Goal: Task Accomplishment & Management: Manage account settings

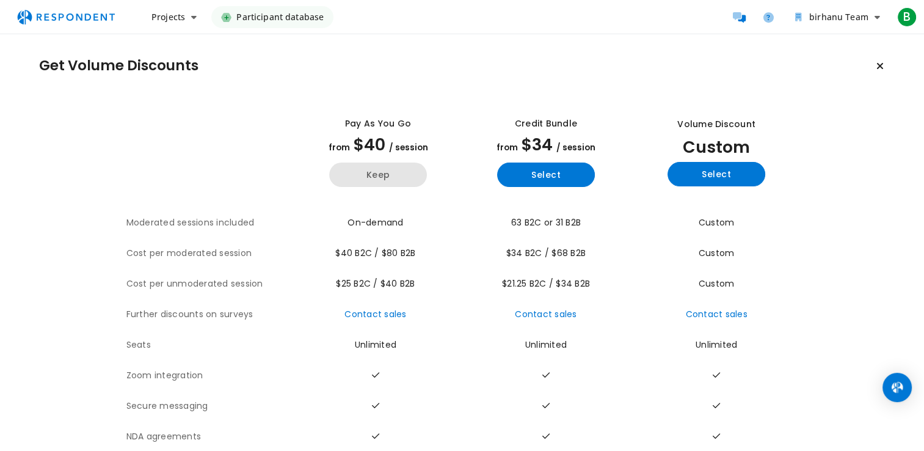
click at [380, 175] on button "Keep" at bounding box center [378, 174] width 98 height 24
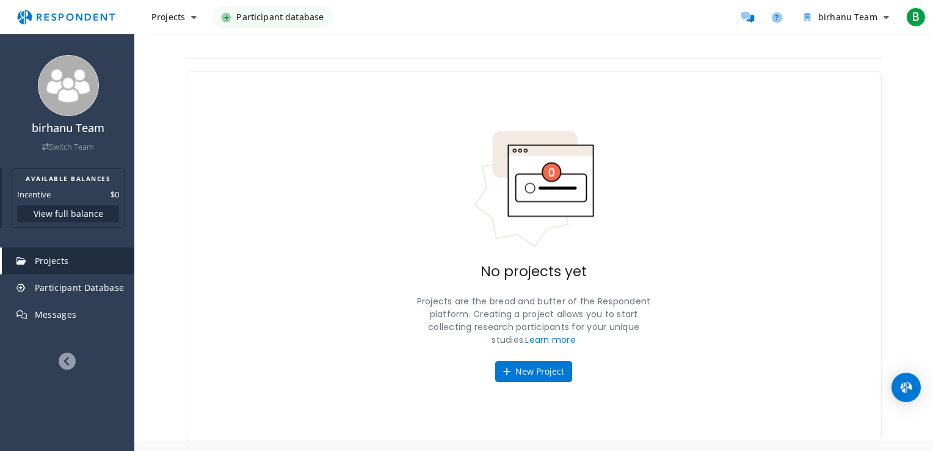
click at [82, 215] on button "View full balance" at bounding box center [68, 213] width 102 height 17
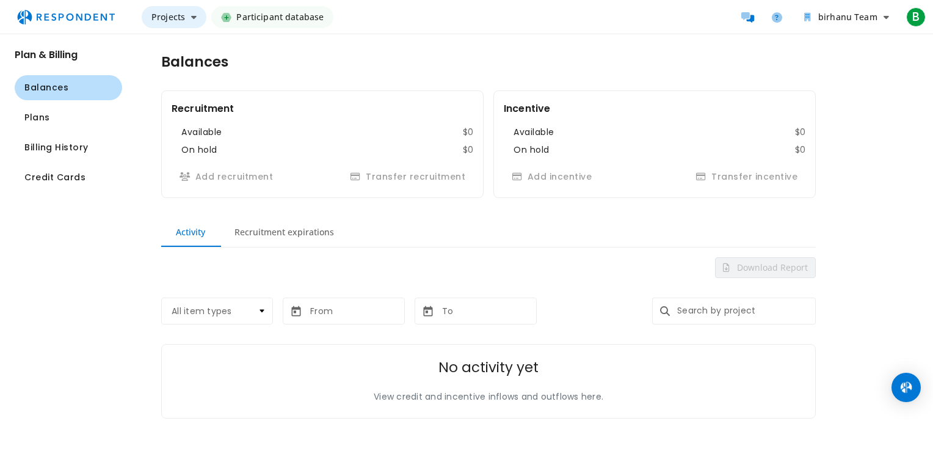
click at [197, 18] on button "Projects" at bounding box center [174, 17] width 65 height 22
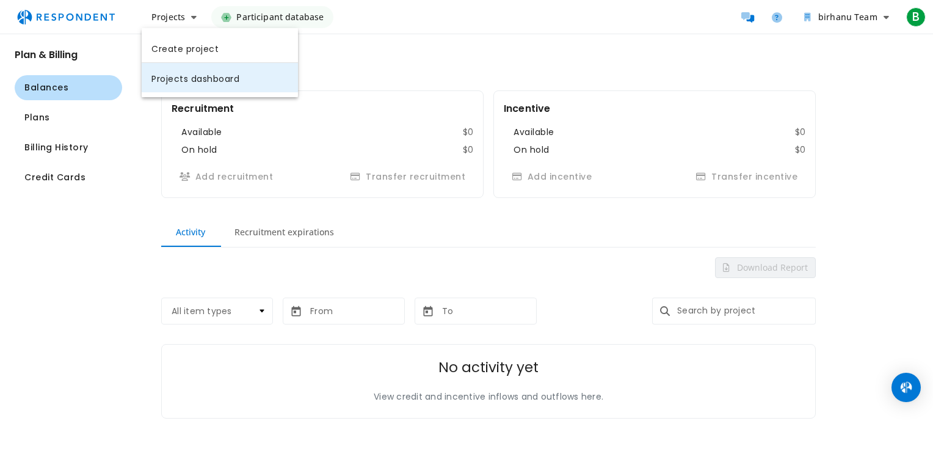
click at [215, 78] on link "Projects dashboard" at bounding box center [220, 77] width 156 height 29
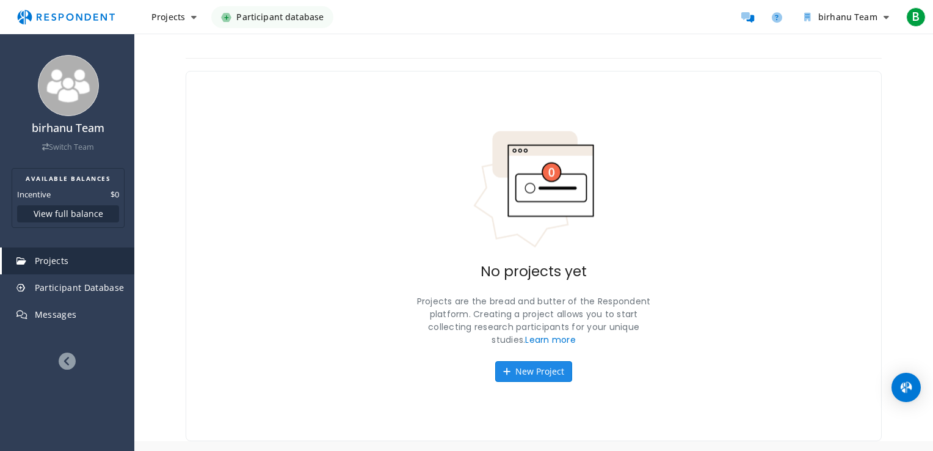
click at [539, 368] on button "New Project" at bounding box center [533, 371] width 77 height 21
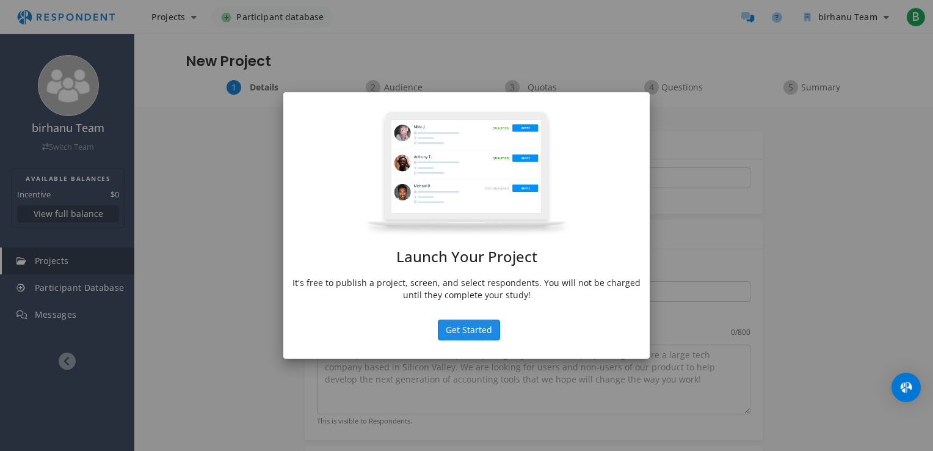
click at [476, 329] on button "Get Started" at bounding box center [469, 329] width 62 height 21
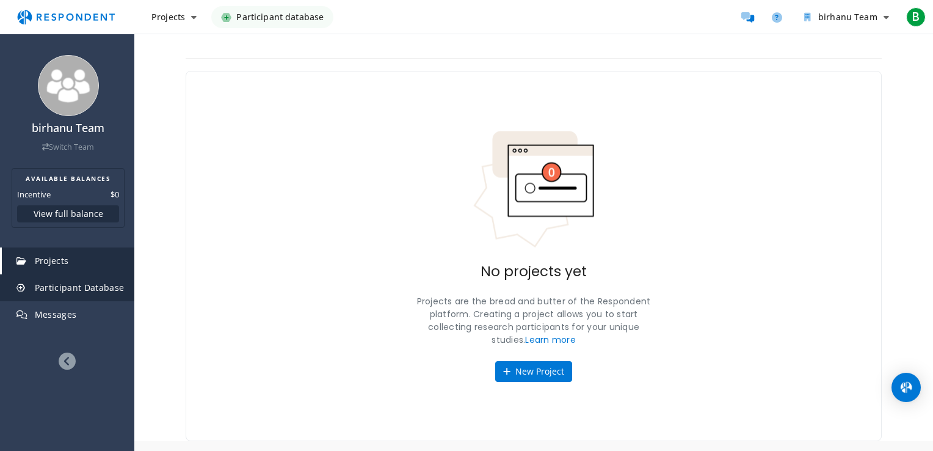
click at [108, 286] on span "Participant Database" at bounding box center [80, 288] width 90 height 12
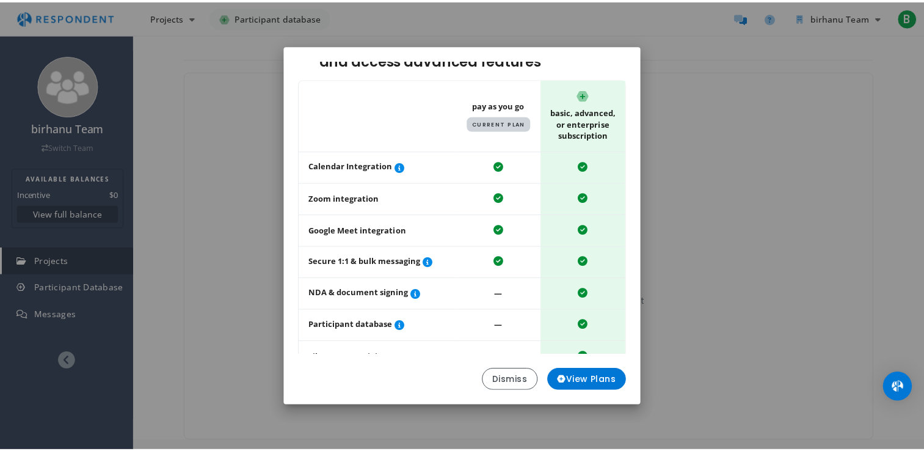
scroll to position [106, 0]
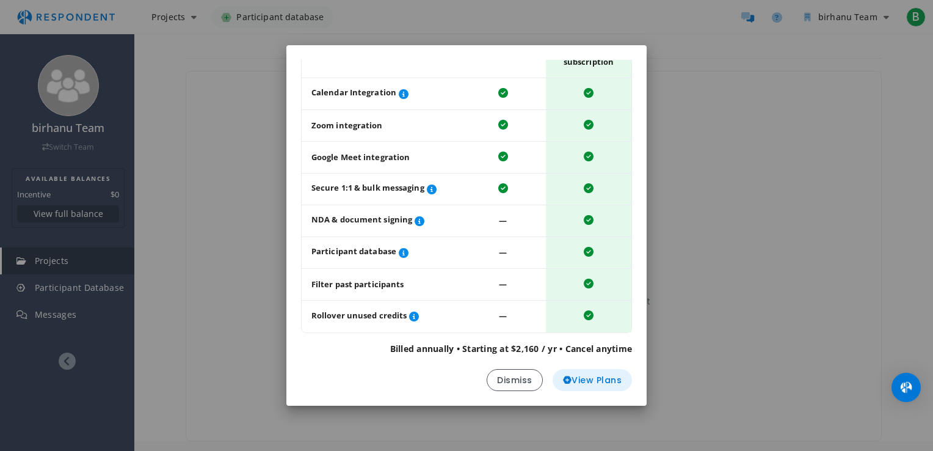
click at [603, 378] on span "View Plans" at bounding box center [592, 380] width 59 height 13
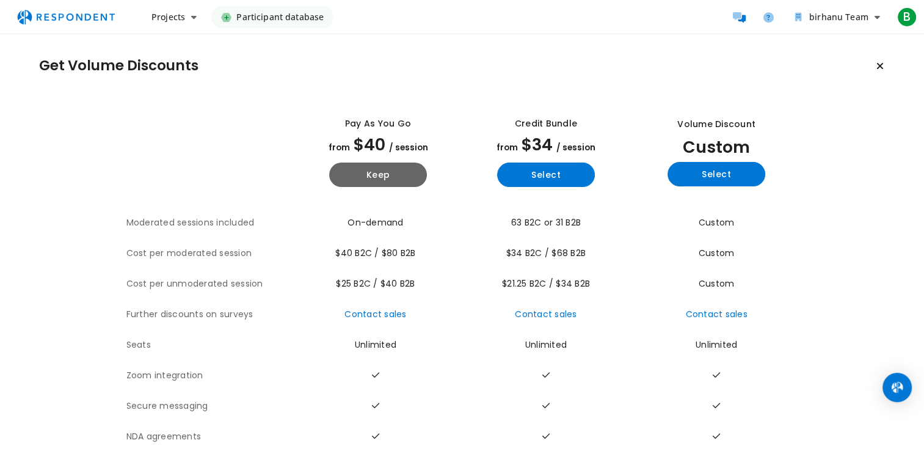
click at [96, 16] on img "Main navigation" at bounding box center [66, 16] width 112 height 23
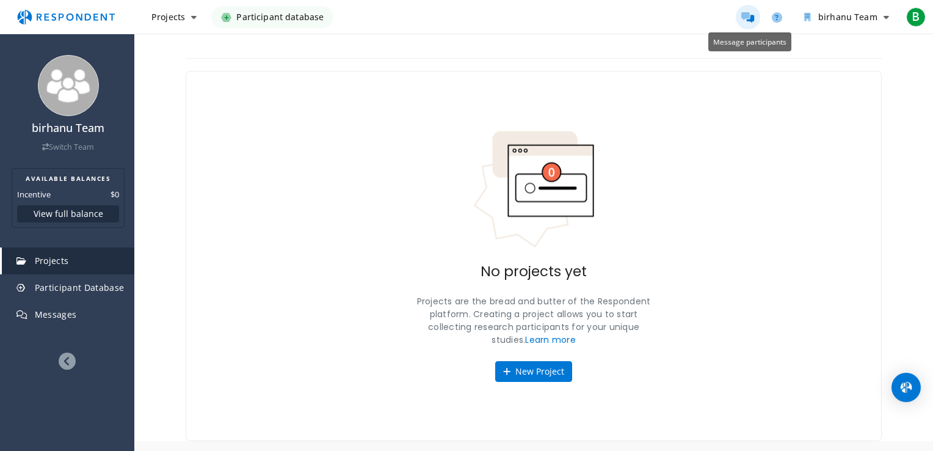
click at [757, 16] on link "Message participants" at bounding box center [748, 17] width 24 height 24
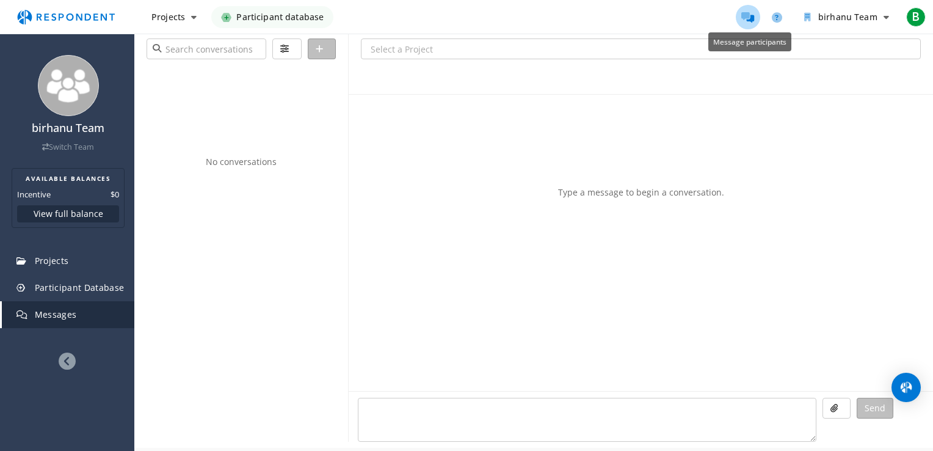
click at [757, 16] on link "Message participants" at bounding box center [748, 17] width 24 height 24
click at [775, 17] on icon "Help and support" at bounding box center [777, 17] width 10 height 10
click at [913, 16] on span "B" at bounding box center [916, 17] width 20 height 20
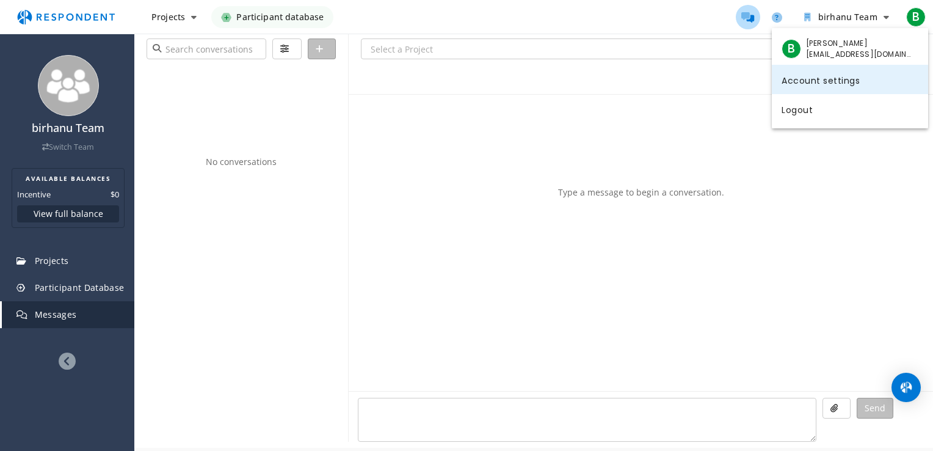
click at [837, 79] on link "Account settings" at bounding box center [850, 79] width 156 height 29
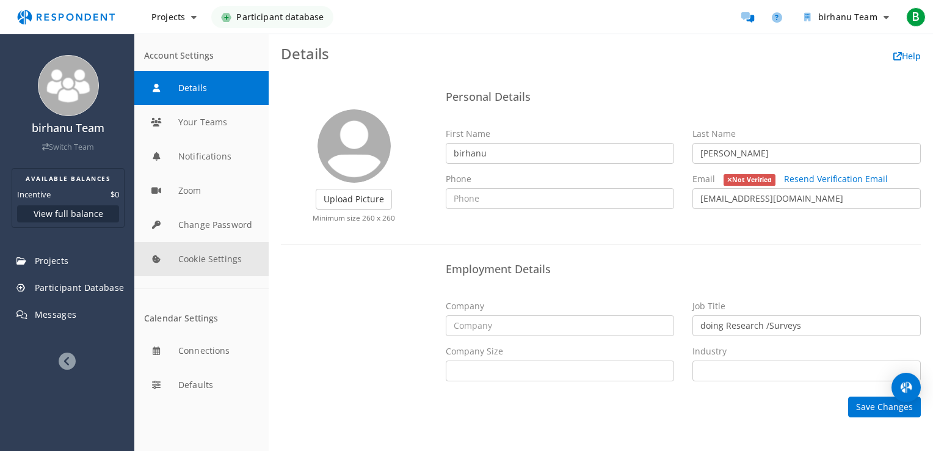
click at [212, 263] on button "Cookie Settings" at bounding box center [201, 259] width 134 height 34
click at [815, 196] on input "[EMAIL_ADDRESS][DOMAIN_NAME]" at bounding box center [807, 198] width 228 height 21
type input "b"
click at [744, 155] on input "[PERSON_NAME]" at bounding box center [807, 153] width 228 height 21
type input "B"
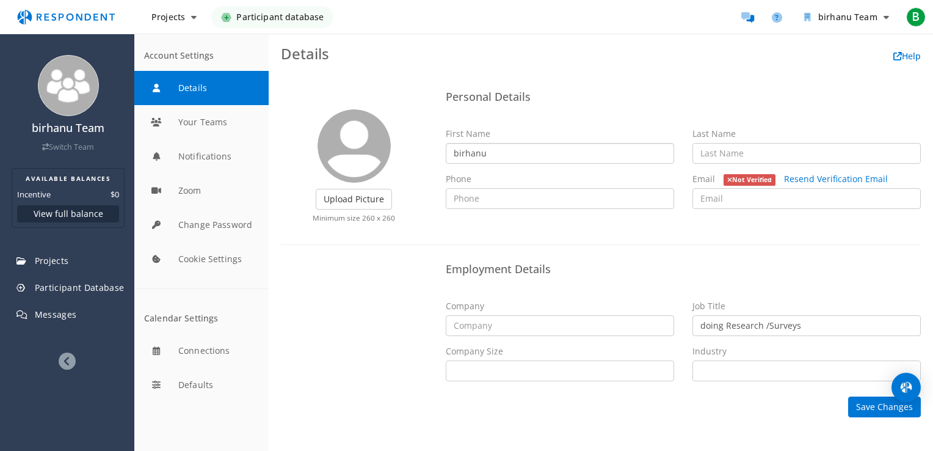
click at [491, 156] on input "birhanu" at bounding box center [560, 153] width 228 height 21
type input "b"
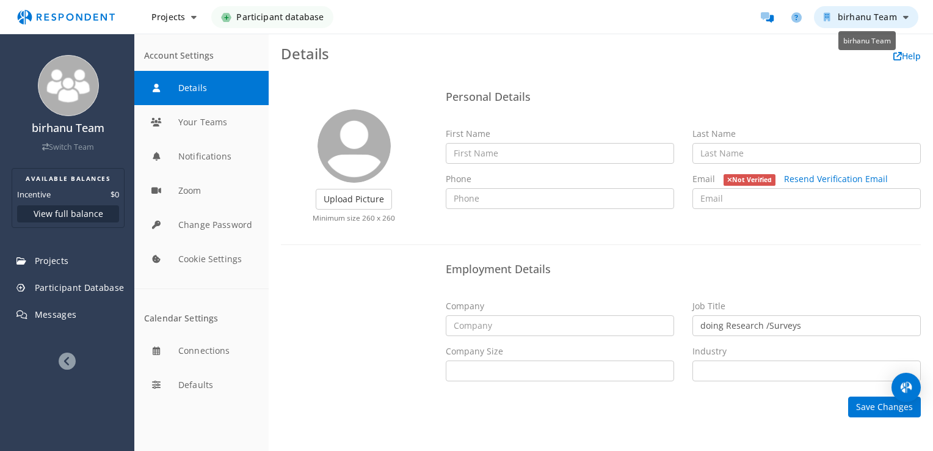
click at [904, 16] on icon "birhanu Team" at bounding box center [905, 17] width 5 height 9
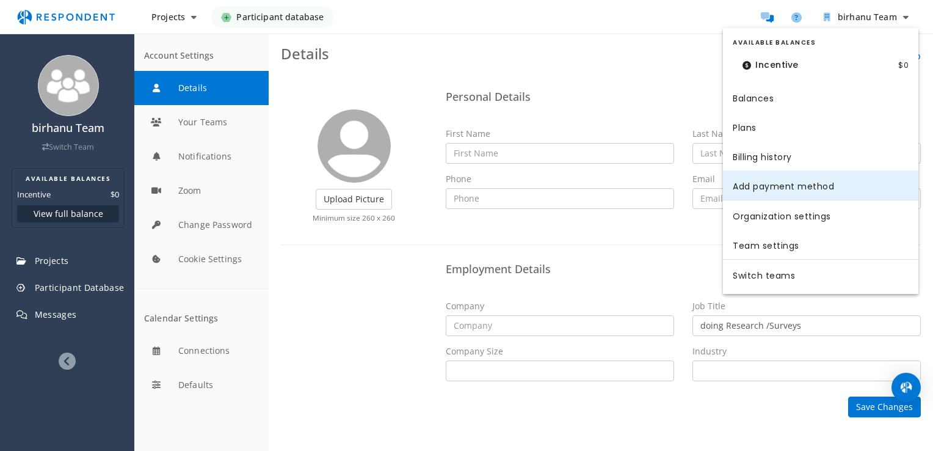
click at [805, 186] on link "Add payment method" at bounding box center [820, 184] width 195 height 29
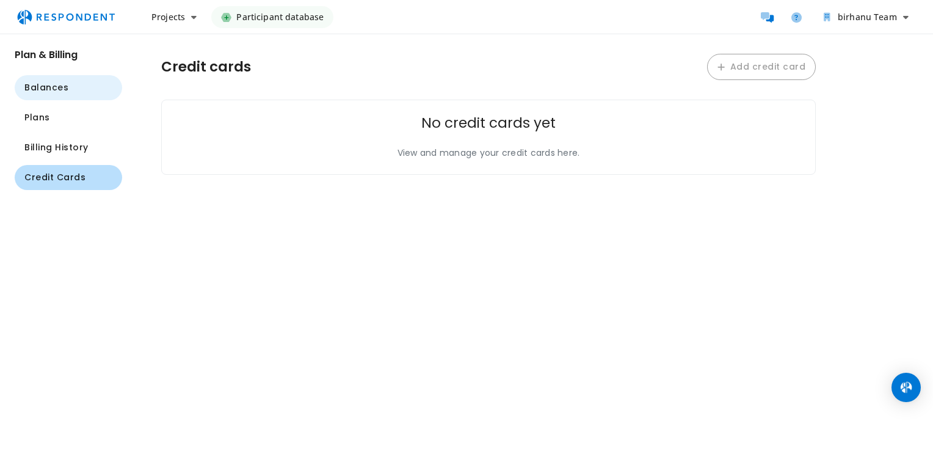
click at [49, 97] on button "Balances" at bounding box center [69, 87] width 108 height 25
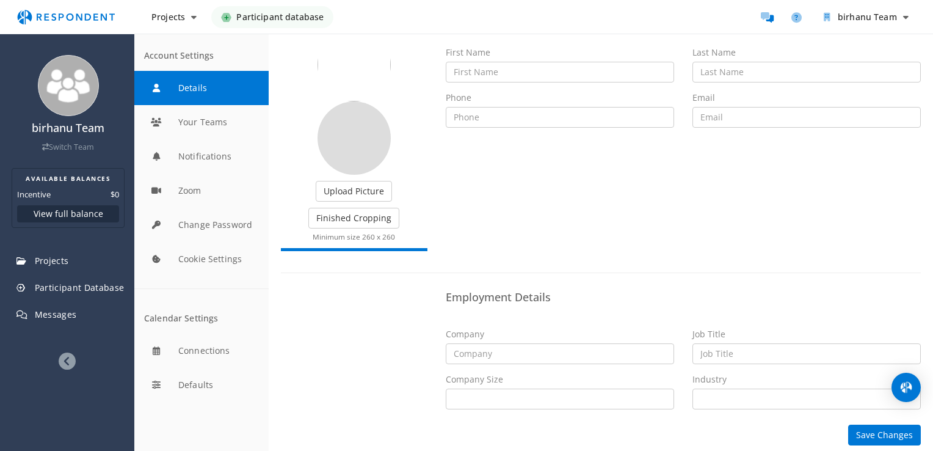
scroll to position [87, 0]
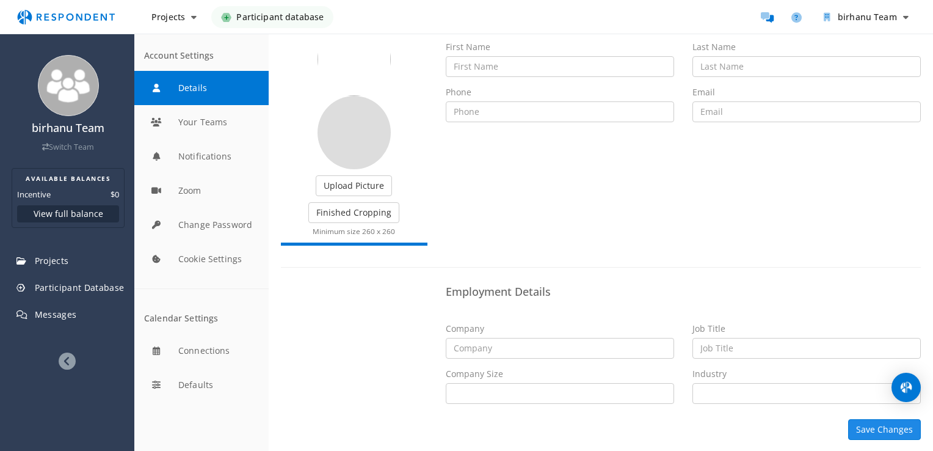
click at [880, 425] on button "Save Changes" at bounding box center [884, 429] width 73 height 21
click at [873, 427] on button "Save Changes" at bounding box center [884, 429] width 73 height 21
click at [484, 69] on input "text" at bounding box center [560, 66] width 228 height 21
type input "cdaer"
click at [711, 65] on input "text" at bounding box center [807, 66] width 228 height 21
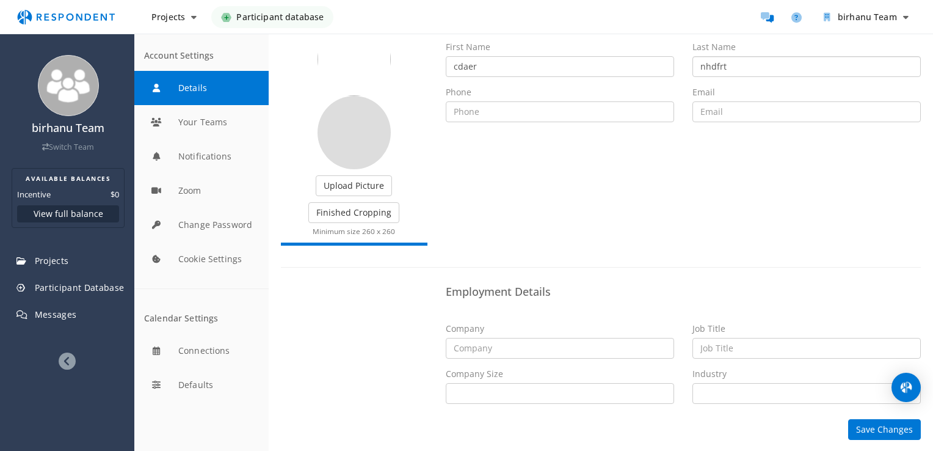
type input "nhdfrt"
click at [720, 109] on input "email" at bounding box center [807, 111] width 228 height 21
type input "2"
type input "[EMAIL_ADDRESS][DOMAIN_NAME]"
click at [871, 425] on button "Save Changes" at bounding box center [884, 429] width 73 height 21
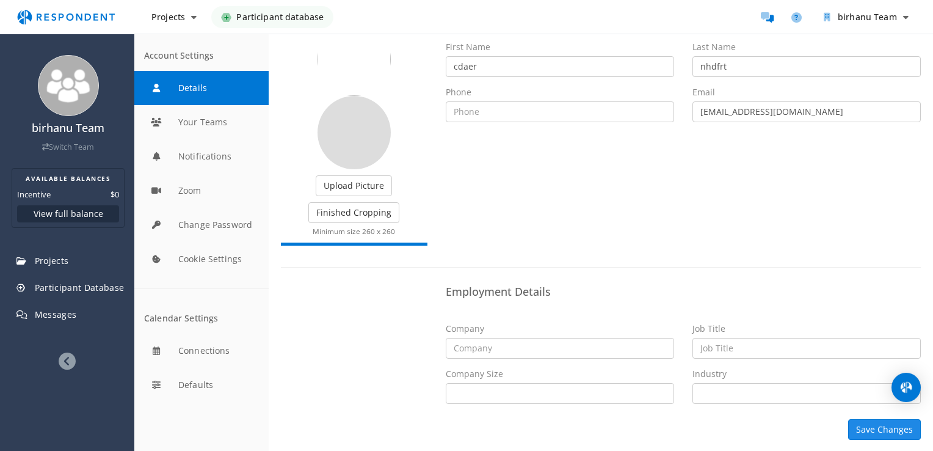
click at [863, 426] on button "Save Changes" at bounding box center [884, 429] width 73 height 21
click at [494, 111] on input "text" at bounding box center [560, 111] width 228 height 21
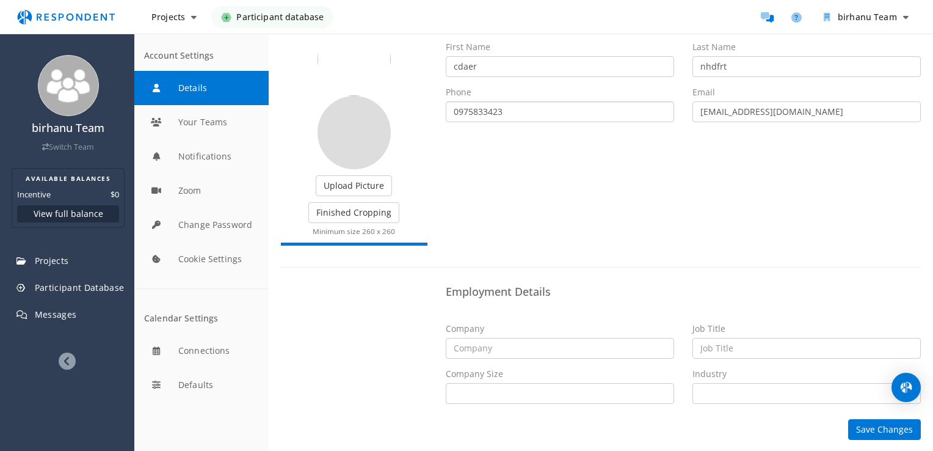
type input "0975833423"
click at [799, 348] on input "text" at bounding box center [807, 348] width 228 height 21
type input "doing Research /Surveys"
click at [865, 427] on button "Save Changes" at bounding box center [884, 429] width 73 height 21
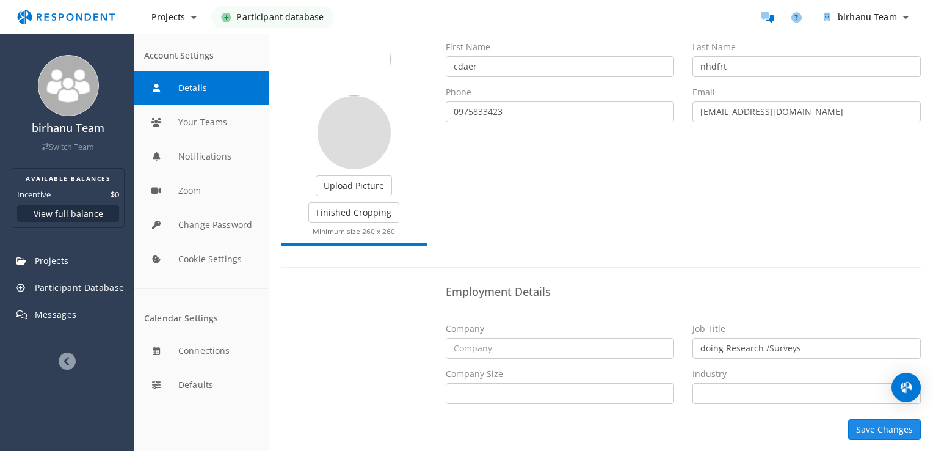
click at [865, 427] on button "Save Changes" at bounding box center [884, 429] width 73 height 21
click at [751, 395] on select "Industry" at bounding box center [807, 393] width 228 height 21
click at [733, 387] on select "Industry" at bounding box center [807, 393] width 228 height 21
click at [518, 346] on input "text" at bounding box center [560, 348] width 228 height 21
click at [490, 386] on select "Company Size" at bounding box center [560, 393] width 228 height 21
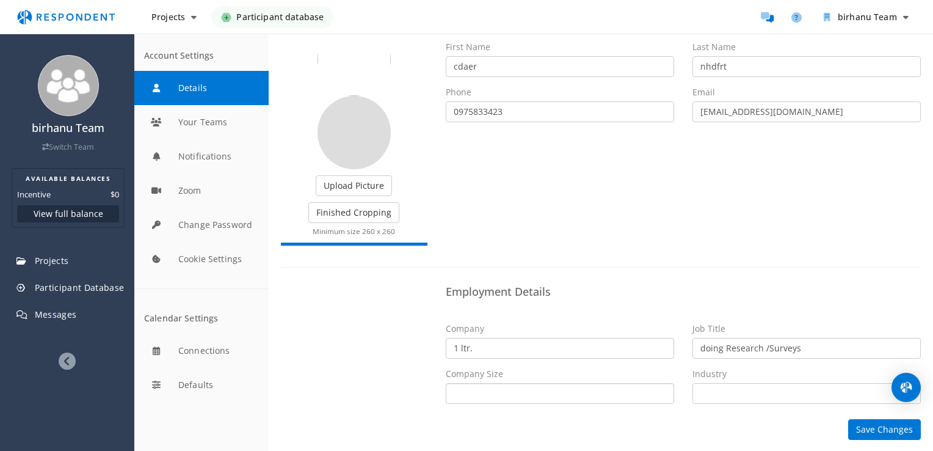
click at [490, 386] on select "Company Size" at bounding box center [560, 393] width 228 height 21
click at [538, 390] on select "Company Size" at bounding box center [560, 393] width 228 height 21
click at [477, 343] on input "1 ltr." at bounding box center [560, 348] width 228 height 21
type input "1"
type input "compung"
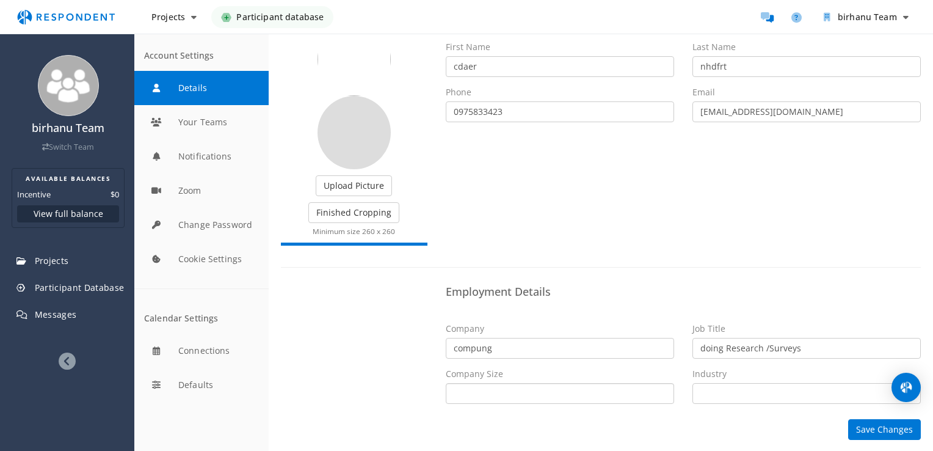
click at [503, 396] on select "Company Size" at bounding box center [560, 393] width 228 height 21
click at [510, 390] on select "Company Size" at bounding box center [560, 393] width 228 height 21
click at [719, 383] on select "Industry" at bounding box center [807, 393] width 228 height 21
click at [863, 427] on button "Save Changes" at bounding box center [884, 429] width 73 height 21
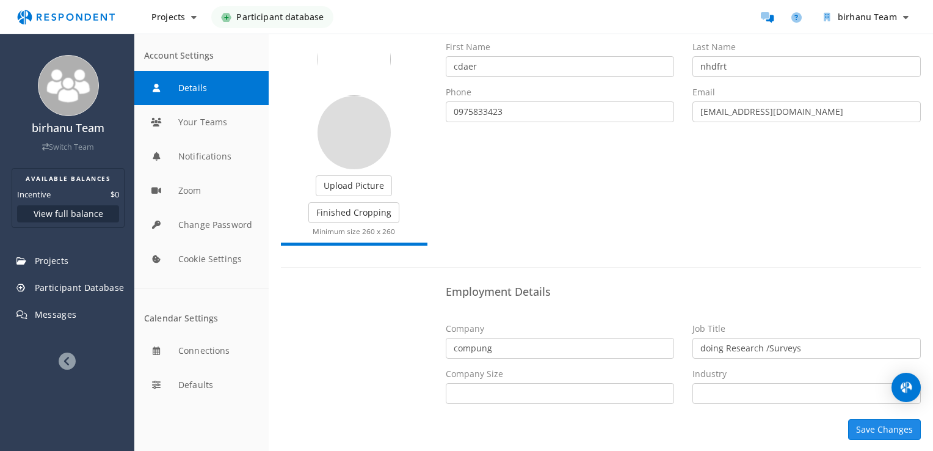
click at [863, 427] on button "Save Changes" at bounding box center [884, 429] width 73 height 21
click at [870, 424] on button "Save Changes" at bounding box center [884, 429] width 73 height 21
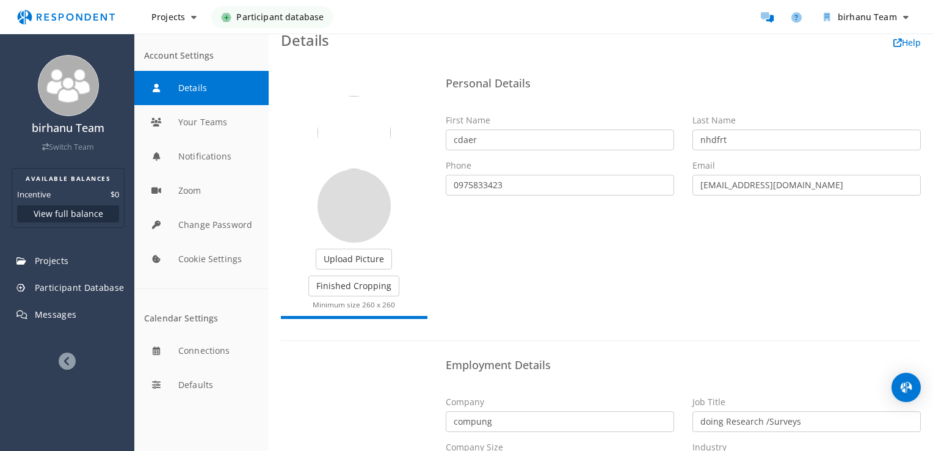
scroll to position [0, 0]
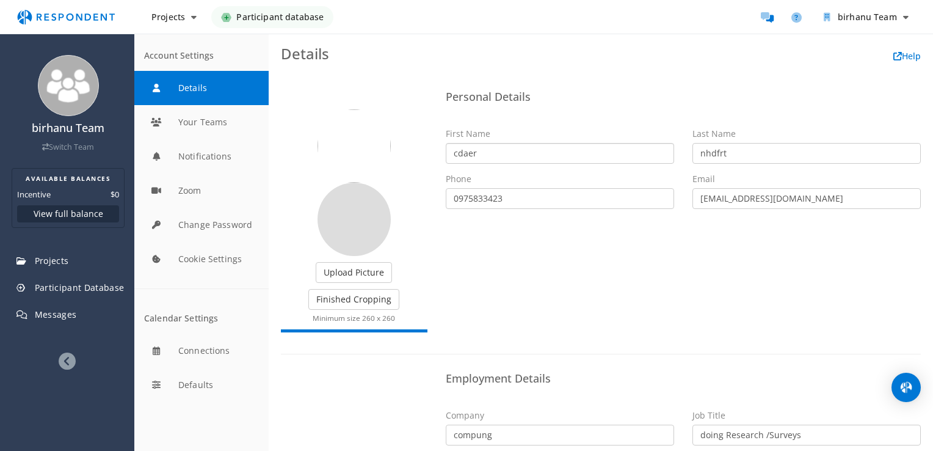
click at [481, 153] on input "cdaer" at bounding box center [560, 153] width 228 height 21
type input "c"
type input "[PERSON_NAME]"
click at [722, 148] on input "nhdfrt" at bounding box center [807, 153] width 228 height 21
type input "n"
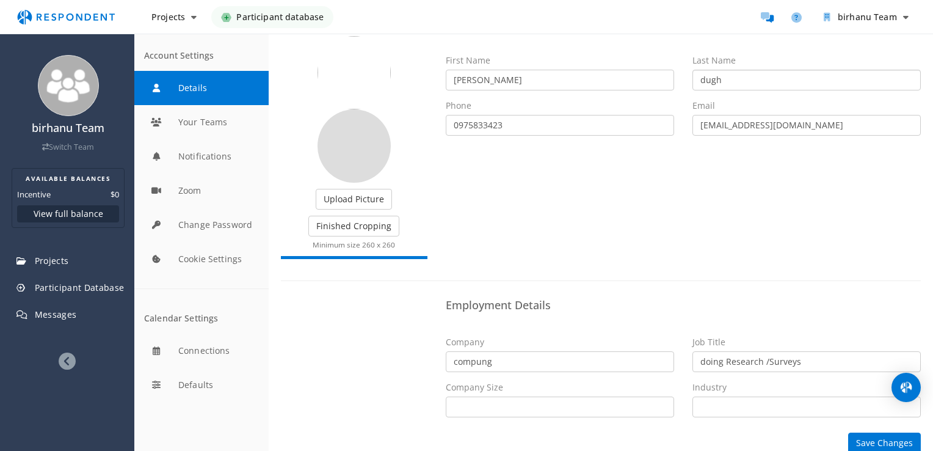
scroll to position [87, 0]
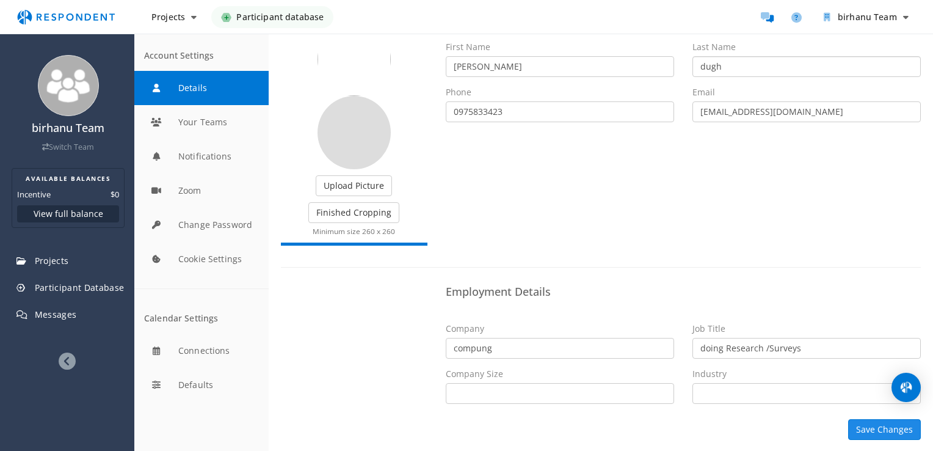
type input "dugh"
click at [879, 428] on button "Save Changes" at bounding box center [884, 429] width 73 height 21
